Goal: Task Accomplishment & Management: Use online tool/utility

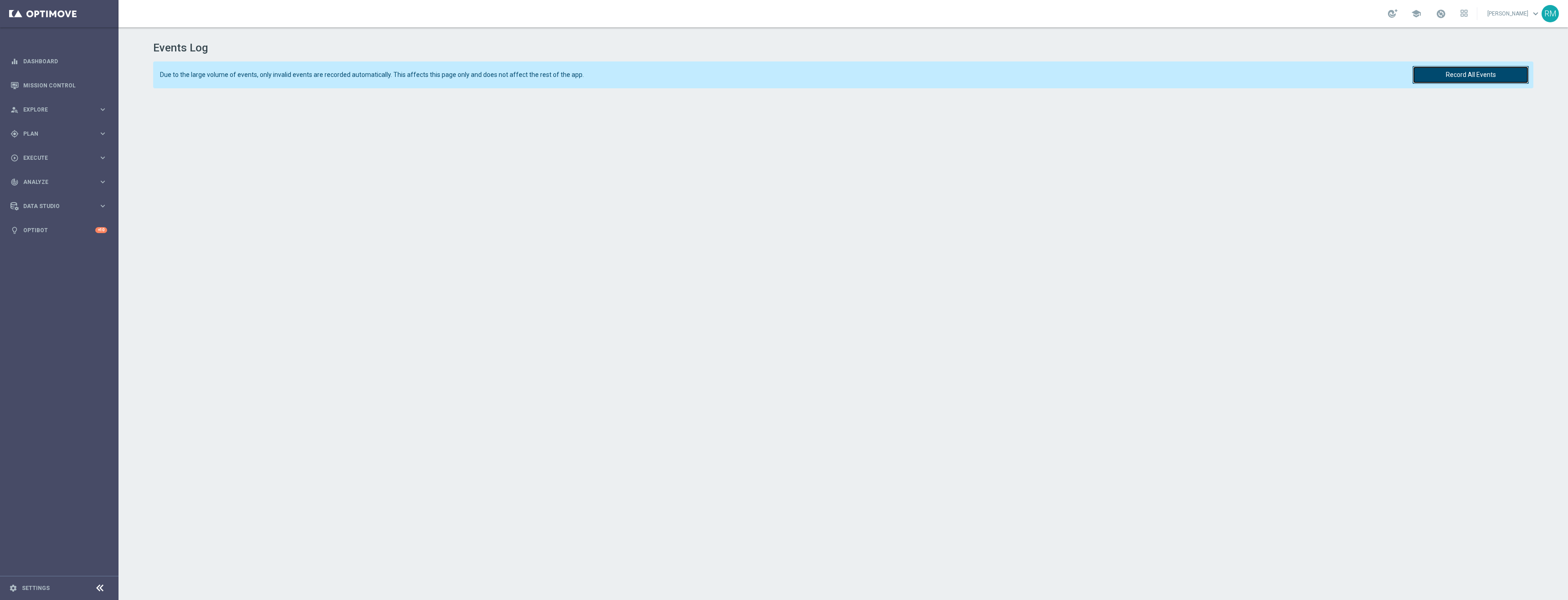
click at [1506, 81] on button "Record All Events" at bounding box center [1471, 75] width 116 height 18
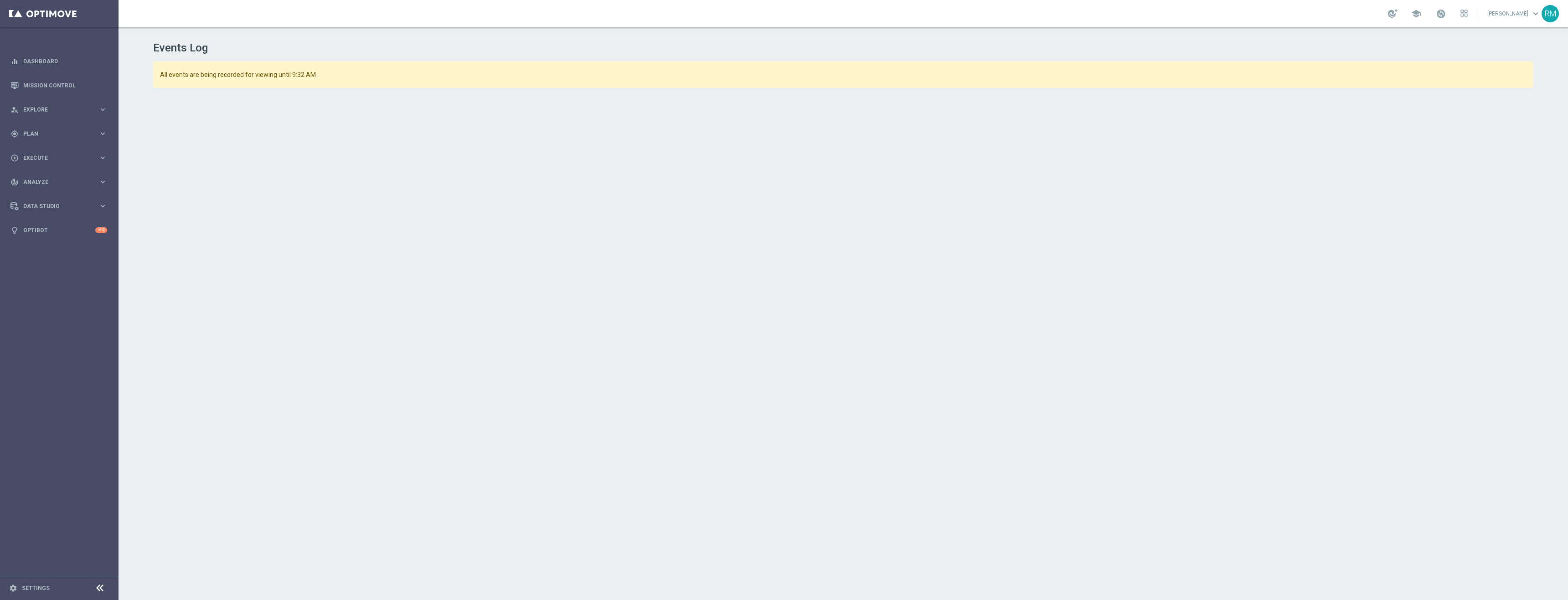
click at [146, 260] on div "Events Log All events are being recorded for viewing until 9:32 AM ." at bounding box center [843, 311] width 1449 height 567
click at [886, 51] on h1 "Events Log" at bounding box center [843, 48] width 1381 height 13
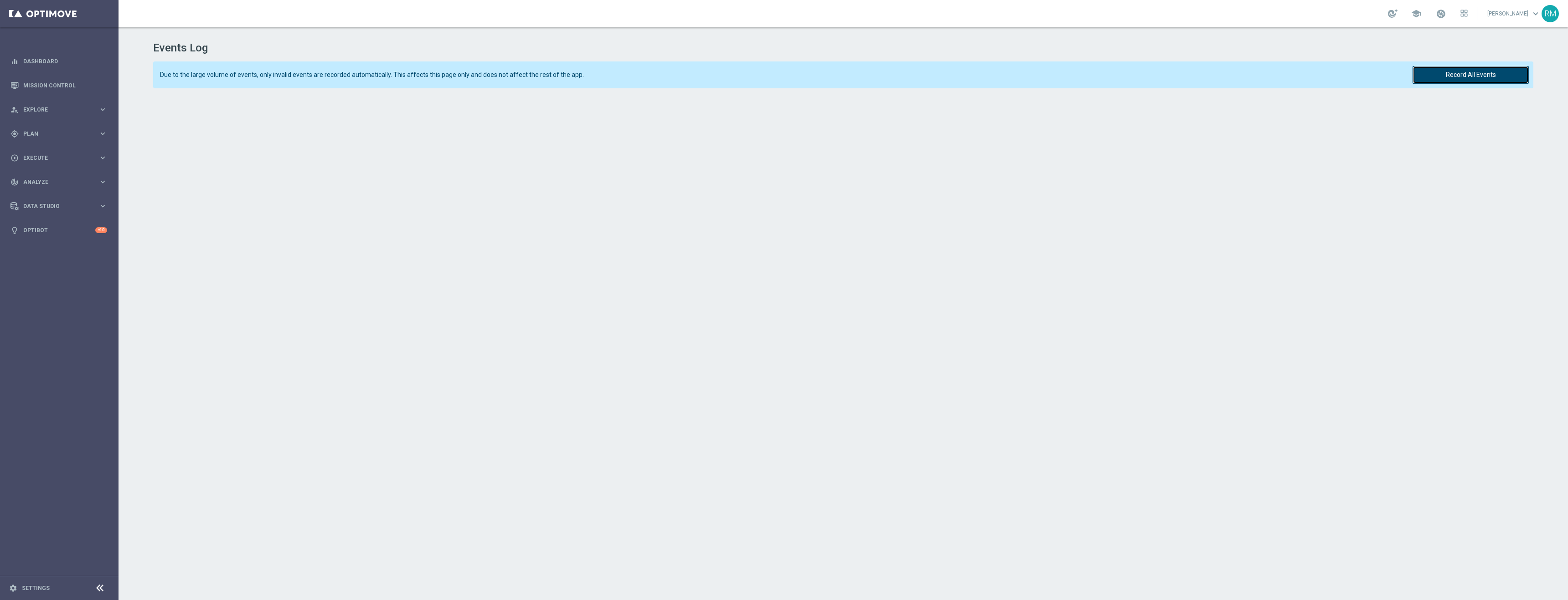
click at [1491, 73] on button "Record All Events" at bounding box center [1471, 75] width 116 height 18
